Goal: Book appointment/travel/reservation

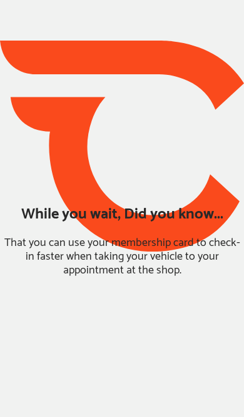
type input "*****"
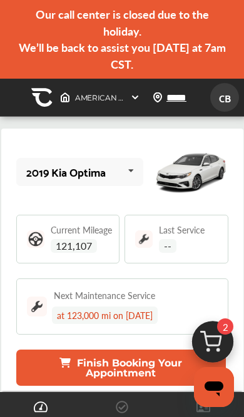
click at [128, 172] on icon at bounding box center [130, 171] width 21 height 27
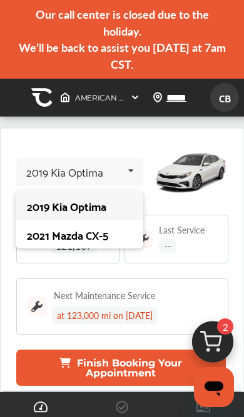
click at [120, 233] on div "2021 Mazda CX-5" at bounding box center [79, 235] width 104 height 12
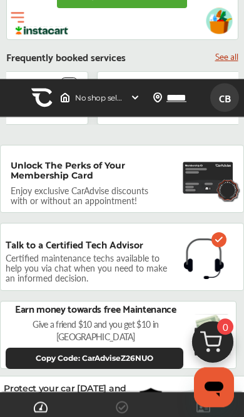
scroll to position [1067, 0]
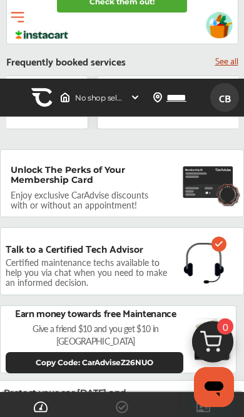
click at [159, 12] on link "Check them out!" at bounding box center [122, 1] width 130 height 21
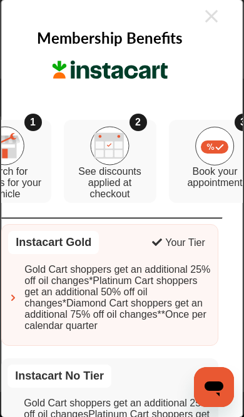
scroll to position [0, 12]
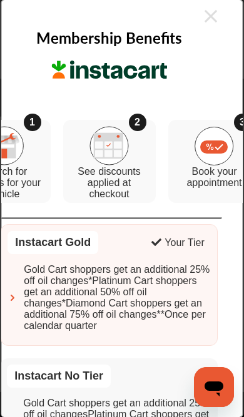
click at [213, 22] on icon at bounding box center [211, 16] width 12 height 20
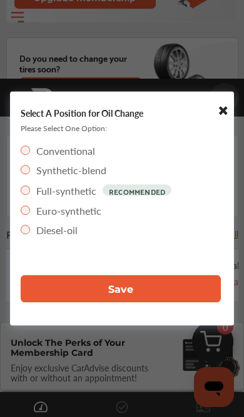
click at [164, 303] on button "Save" at bounding box center [121, 288] width 200 height 27
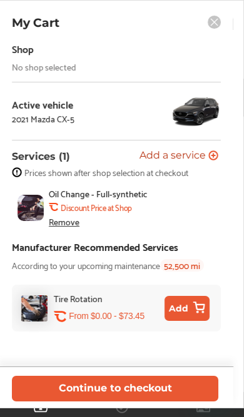
click at [121, 402] on button "Continue to checkout" at bounding box center [115, 389] width 206 height 26
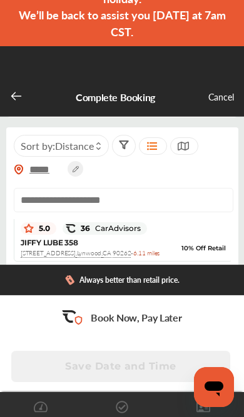
scroll to position [2225, 0]
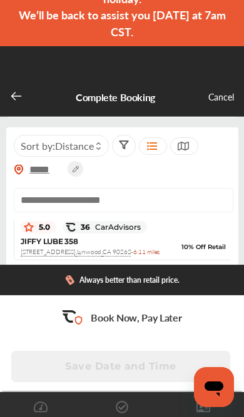
click at [43, 148] on span "Sort by : Distance" at bounding box center [57, 146] width 73 height 14
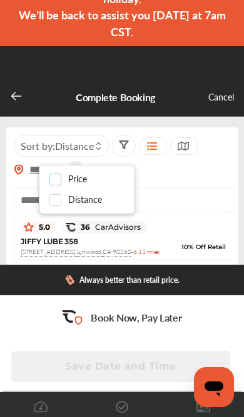
click at [51, 174] on label at bounding box center [58, 174] width 19 height 0
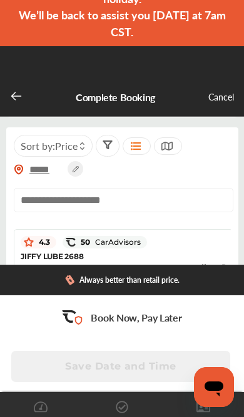
scroll to position [3476, 0]
